Goal: Information Seeking & Learning: Check status

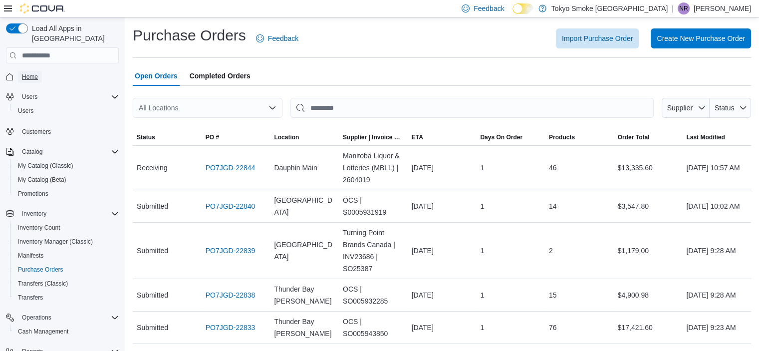
click at [26, 73] on span "Home" at bounding box center [30, 77] width 16 height 8
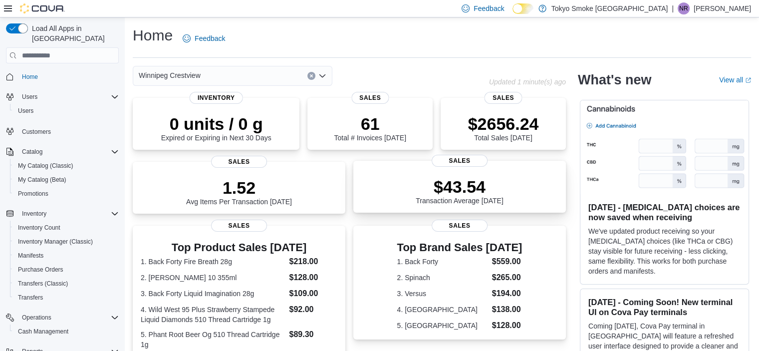
click at [449, 155] on span "Sales" at bounding box center [459, 161] width 56 height 12
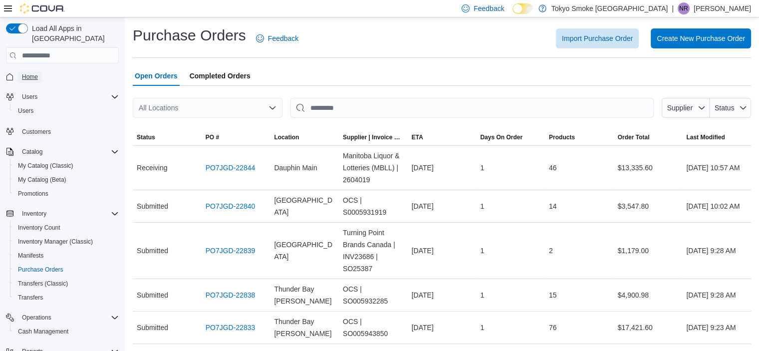
click at [30, 73] on span "Home" at bounding box center [30, 77] width 16 height 8
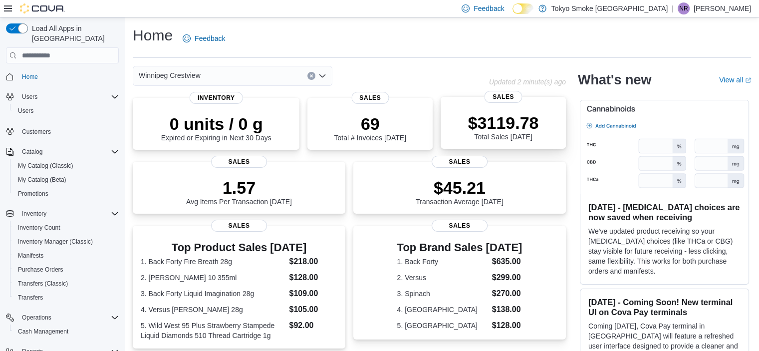
click at [514, 116] on p "$3119.78" at bounding box center [503, 123] width 71 height 20
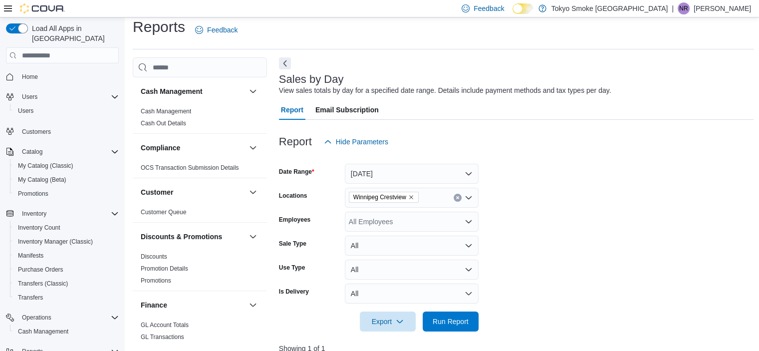
scroll to position [38, 0]
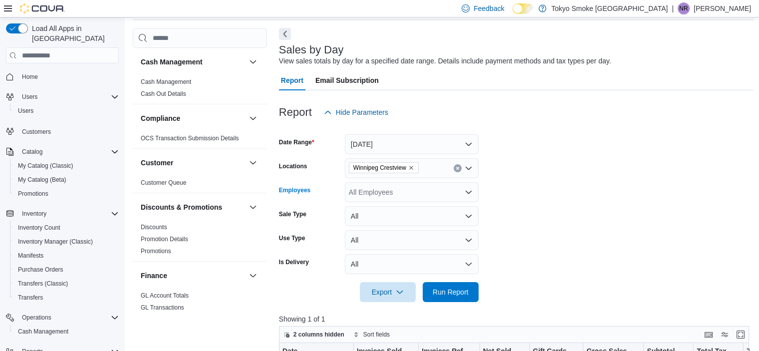
click at [368, 193] on div "All Employees" at bounding box center [412, 192] width 134 height 20
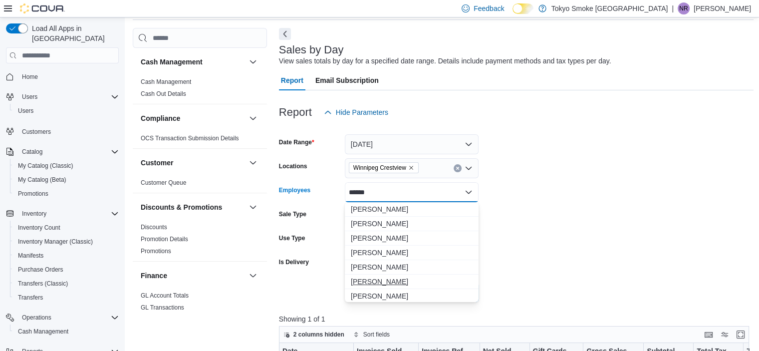
type input "******"
click at [383, 279] on span "[PERSON_NAME]" at bounding box center [412, 281] width 122 height 10
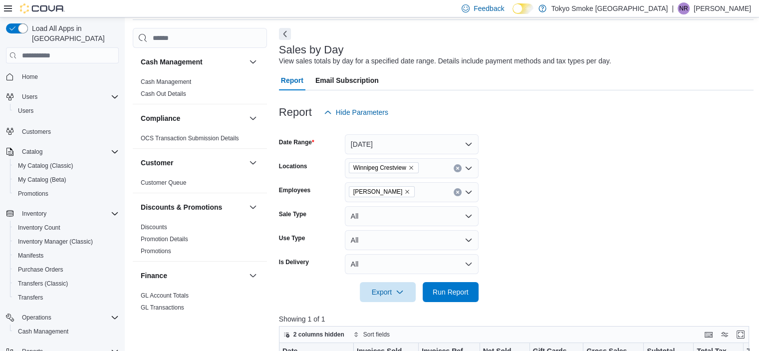
click at [618, 272] on form "Date Range Today Locations Winnipeg Crestview Employees Nicole Rusnak Sale Type…" at bounding box center [516, 212] width 475 height 180
click at [458, 296] on span "Run Report" at bounding box center [450, 291] width 44 height 20
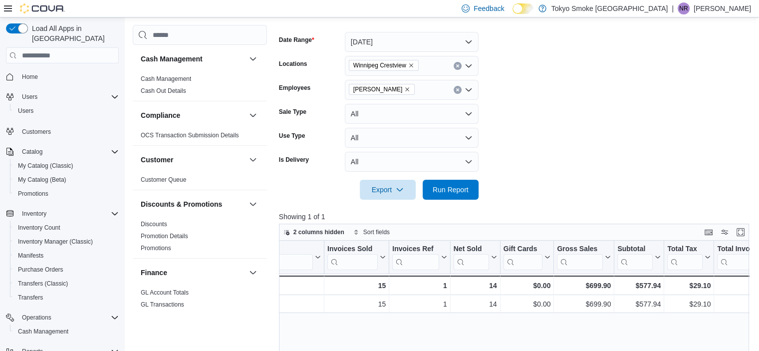
scroll to position [0, 29]
click at [406, 89] on icon "Remove Nicole Rusnak from selection in this group" at bounding box center [408, 89] width 4 height 4
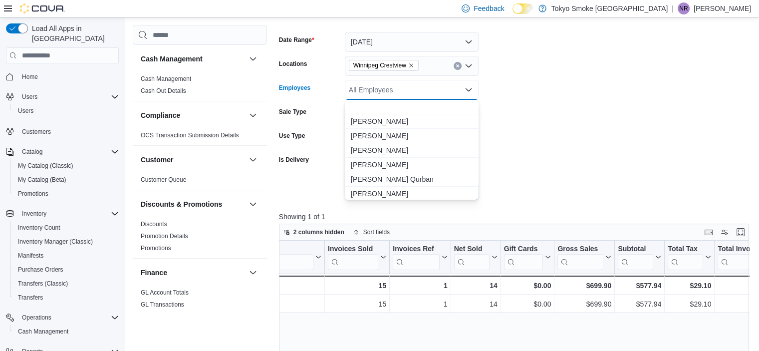
click at [397, 89] on div "All Employees" at bounding box center [412, 90] width 134 height 20
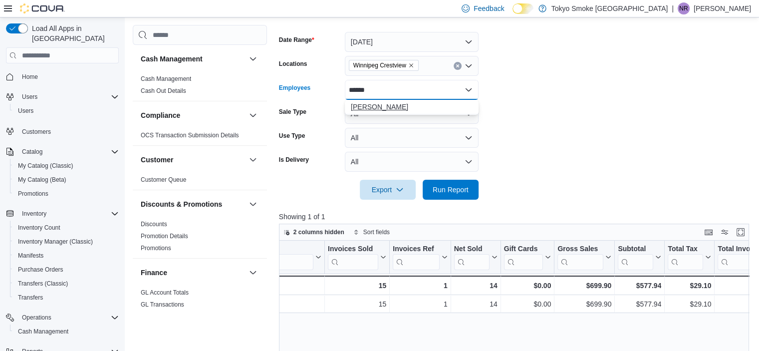
type input "******"
click at [361, 102] on span "Lee Kolarz" at bounding box center [412, 107] width 122 height 10
click at [621, 107] on form "Date Range Today Locations Winnipeg Crestview Employees Lee Kolarz Sale Type Al…" at bounding box center [516, 110] width 475 height 180
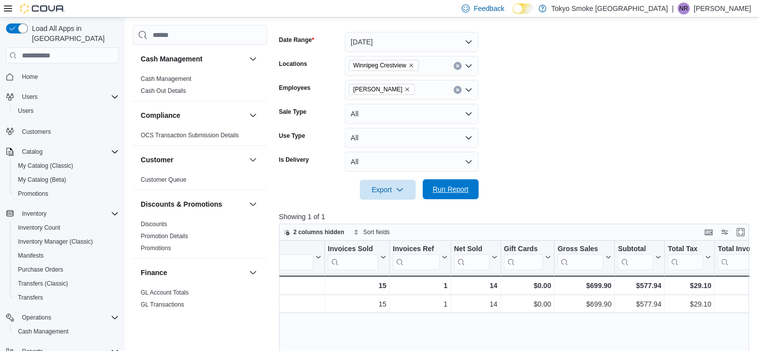
click at [443, 193] on span "Run Report" at bounding box center [450, 189] width 36 height 10
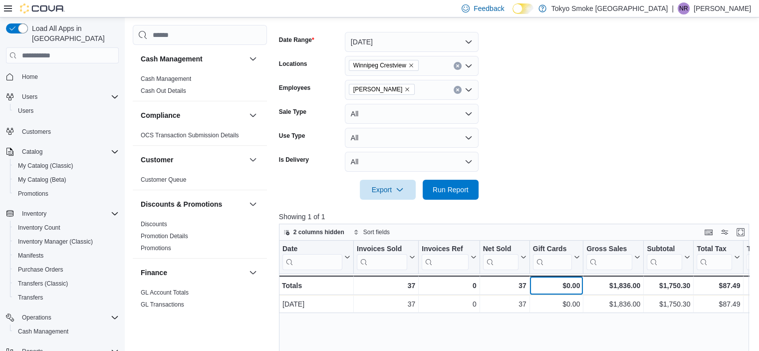
click at [559, 281] on div "$0.00" at bounding box center [555, 285] width 47 height 12
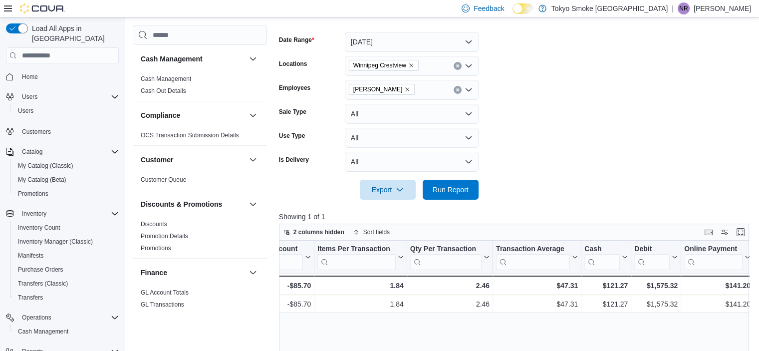
scroll to position [0, 842]
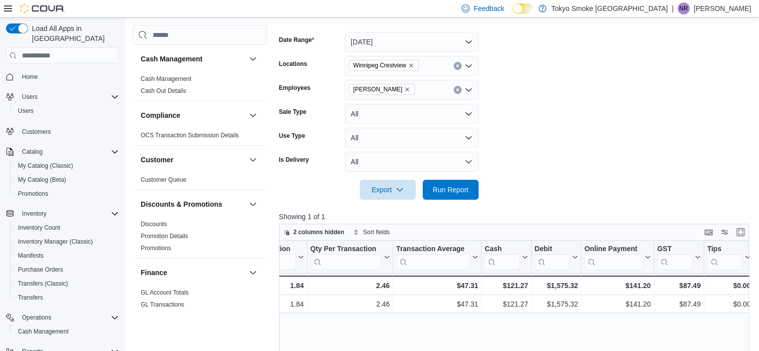
click at [559, 191] on form "Date Range Today Locations Winnipeg Crestview Employees Lee Kolarz Sale Type Al…" at bounding box center [516, 110] width 475 height 180
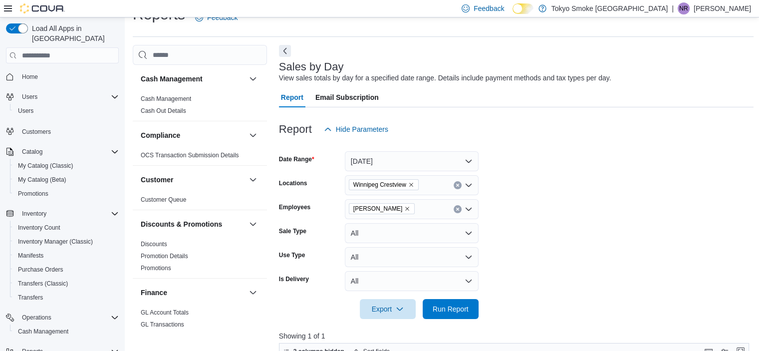
scroll to position [20, 0]
click at [30, 71] on span "Home" at bounding box center [30, 77] width 16 height 12
